Goal: Communication & Community: Answer question/provide support

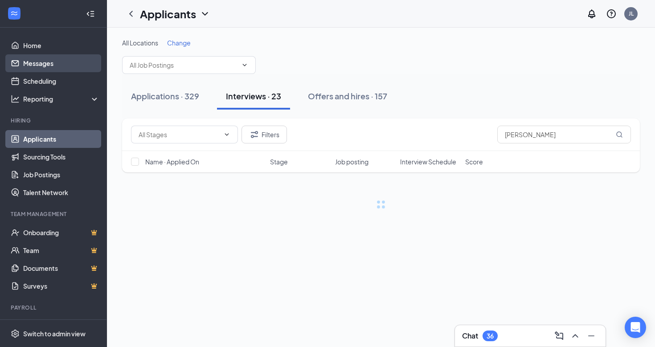
click at [60, 64] on link "Messages" at bounding box center [61, 63] width 76 height 18
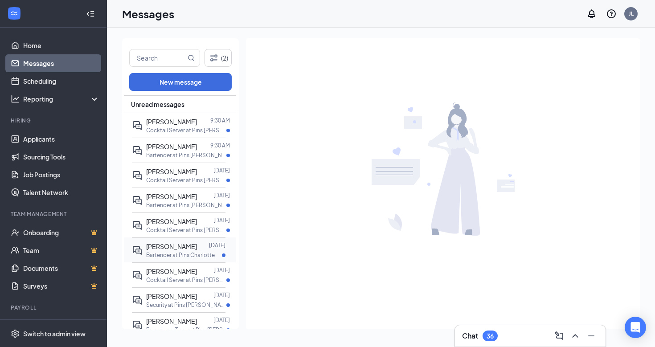
click at [204, 251] on p "Bartender at Pins Charlotte" at bounding box center [180, 255] width 69 height 8
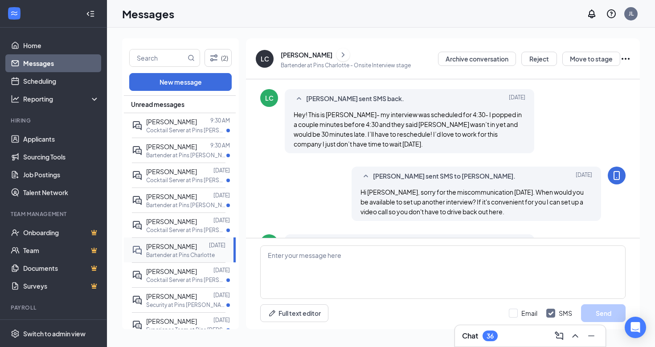
scroll to position [329, 0]
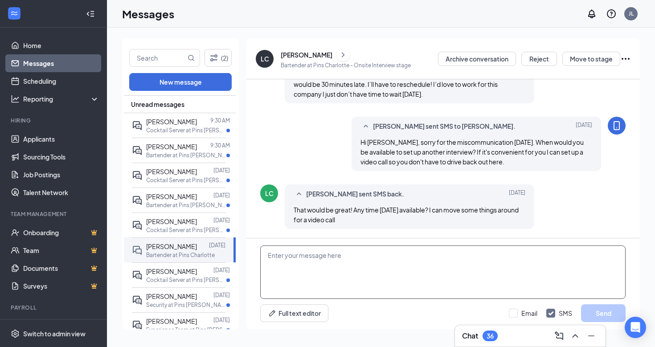
click at [338, 267] on textarea at bounding box center [443, 273] width 366 height 54
type textarea "What time would work for you [DATE]?"
click at [605, 316] on button "Send" at bounding box center [603, 314] width 45 height 18
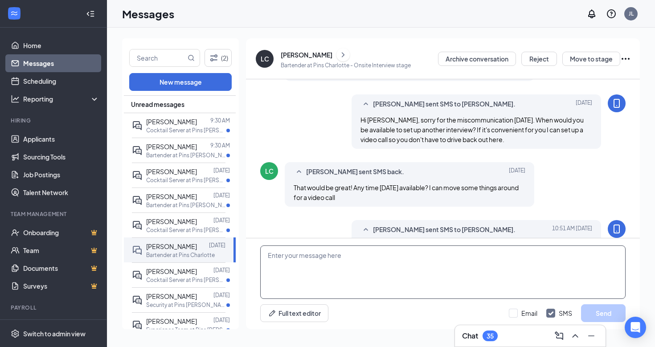
scroll to position [377, 0]
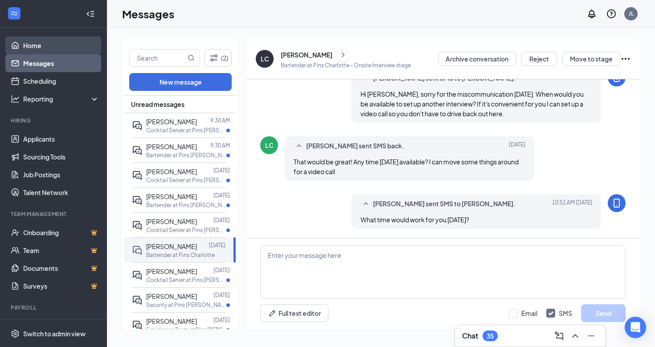
click at [41, 45] on link "Home" at bounding box center [61, 46] width 76 height 18
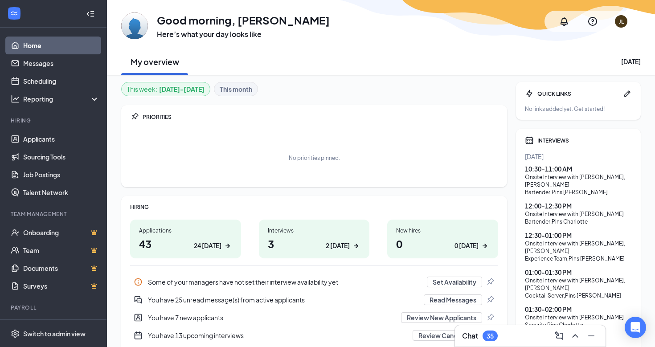
click at [563, 219] on div "Bartender , Pins Charlotte" at bounding box center [578, 222] width 107 height 8
click at [560, 208] on div "12:00 - 12:30 PM" at bounding box center [578, 206] width 107 height 9
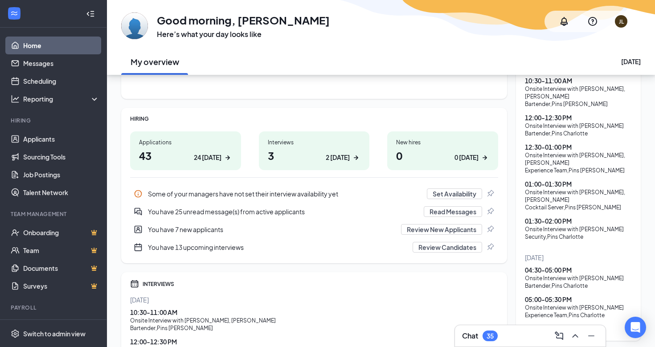
scroll to position [93, 0]
